Goal: Information Seeking & Learning: Learn about a topic

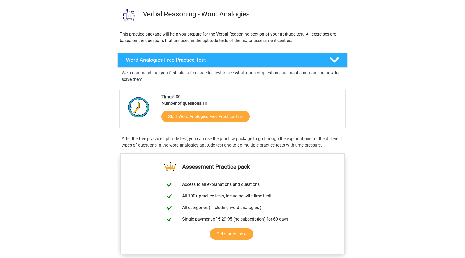
scroll to position [68, 0]
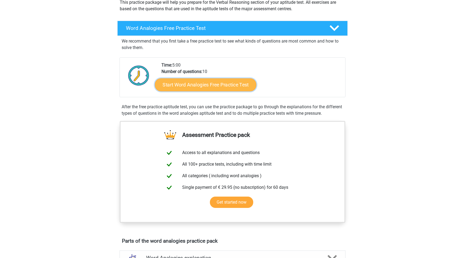
click at [199, 86] on link "Start Word Analogies Free Practice Test" at bounding box center [205, 84] width 101 height 13
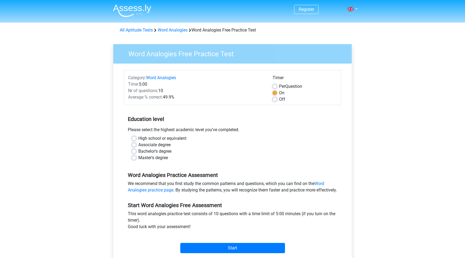
click at [158, 157] on label "Master's degree" at bounding box center [153, 157] width 30 height 6
click at [136, 157] on input "Master's degree" at bounding box center [134, 156] width 4 height 5
radio input "true"
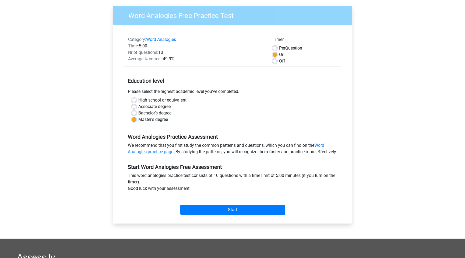
scroll to position [91, 0]
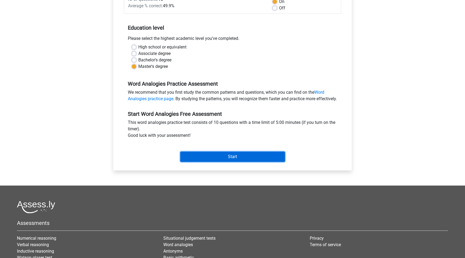
click at [205, 162] on input "Start" at bounding box center [232, 156] width 105 height 10
